Goal: Task Accomplishment & Management: Manage account settings

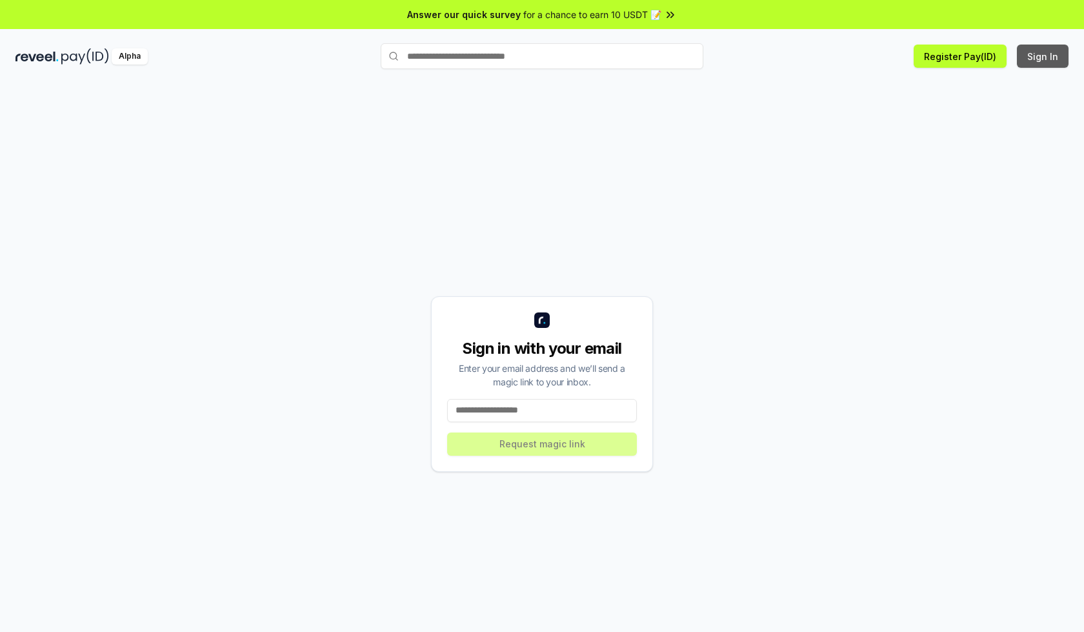
click at [1043, 56] on button "Sign In" at bounding box center [1043, 56] width 52 height 23
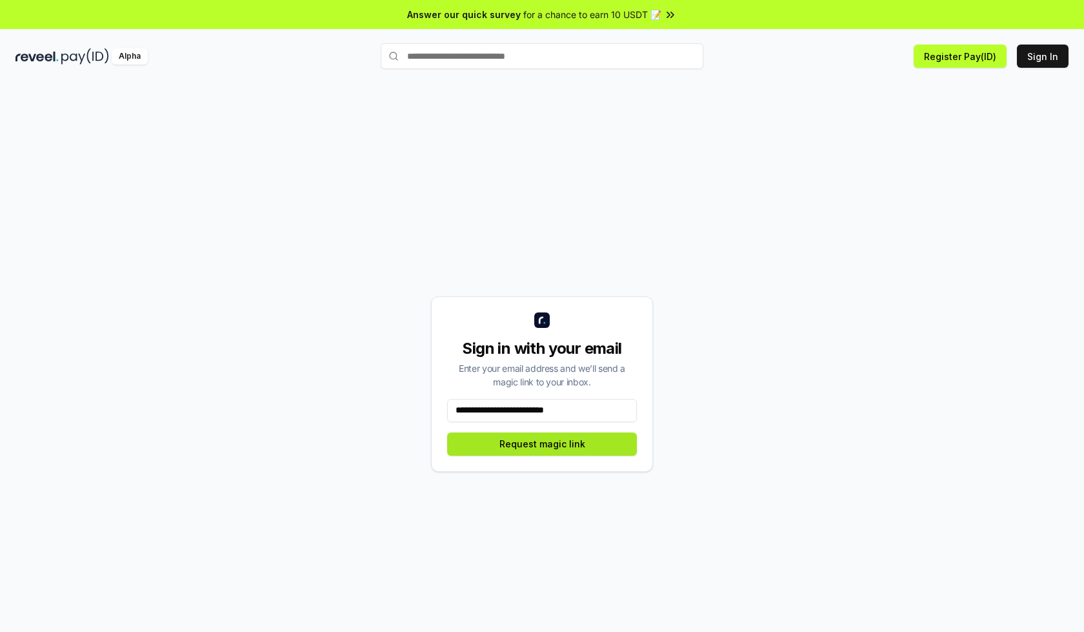
type input "**********"
click at [542, 443] on button "Request magic link" at bounding box center [542, 443] width 190 height 23
